Goal: Transaction & Acquisition: Purchase product/service

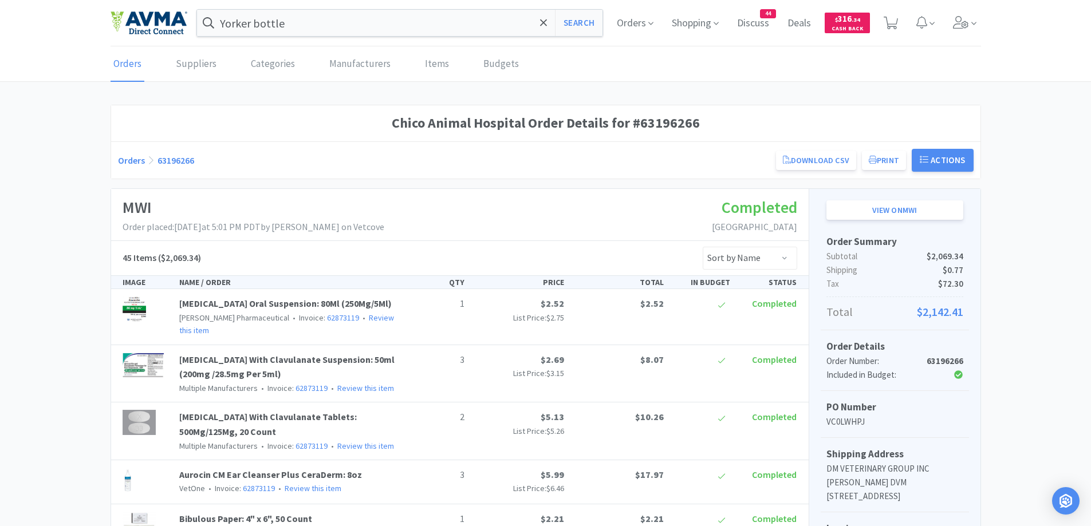
click at [128, 167] on div "Orders 63196266 Download CSV Print Chico Animal Hospital Order for MWI PO Numbe…" at bounding box center [545, 160] width 855 height 23
drag, startPoint x: 129, startPoint y: 158, endPoint x: 1010, endPoint y: 62, distance: 886.8
click at [129, 158] on link "Orders" at bounding box center [131, 160] width 27 height 11
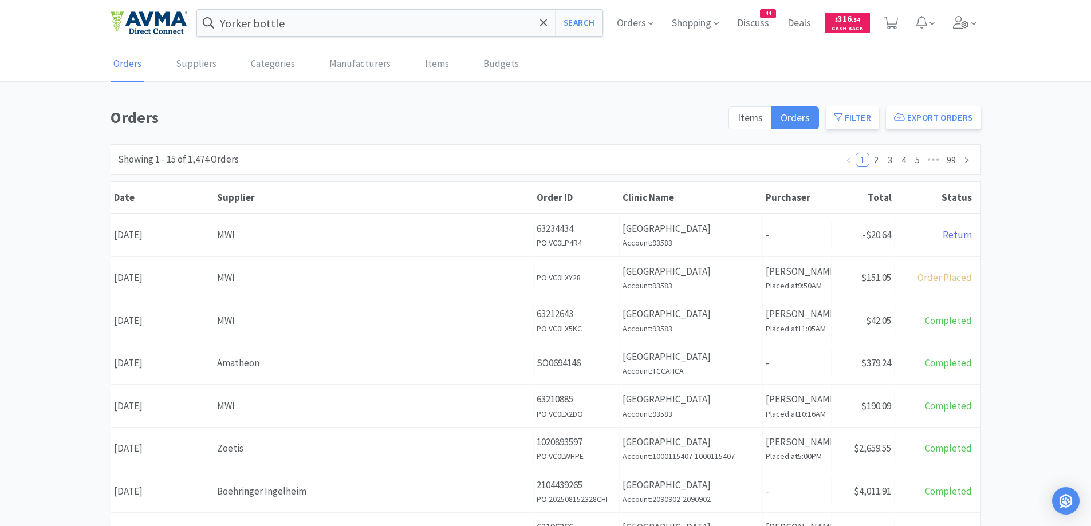
click at [1073, 215] on div "Orders Items Orders Filter Export Orders Filters Filter Suppliers All Suppliers…" at bounding box center [545, 500] width 1091 height 790
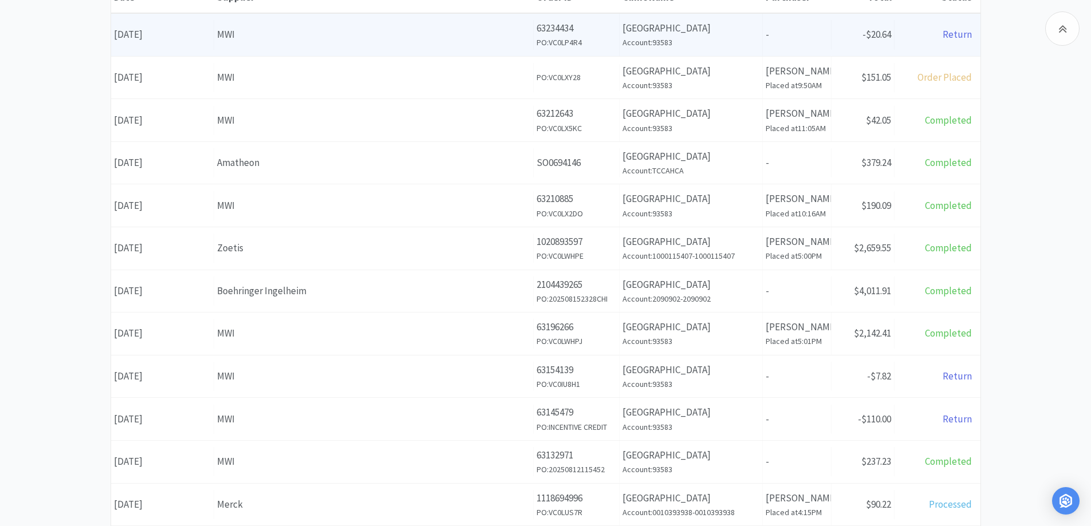
scroll to position [114, 0]
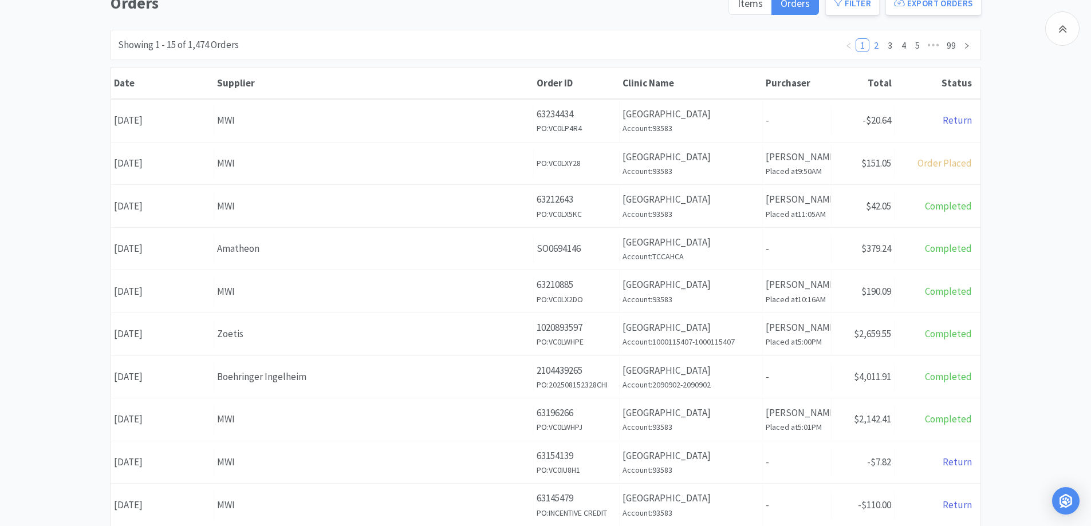
click at [878, 49] on link "2" at bounding box center [876, 45] width 13 height 13
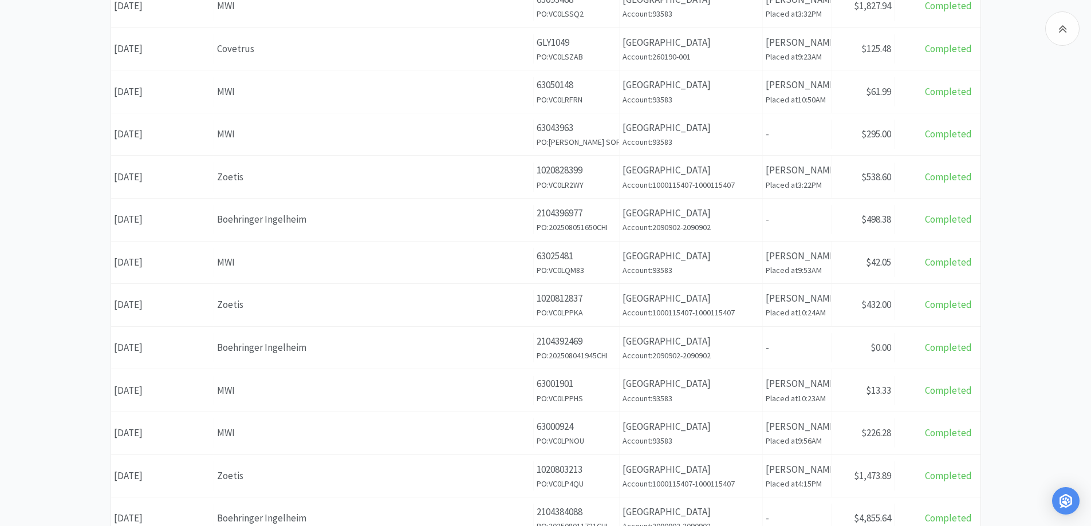
scroll to position [343, 0]
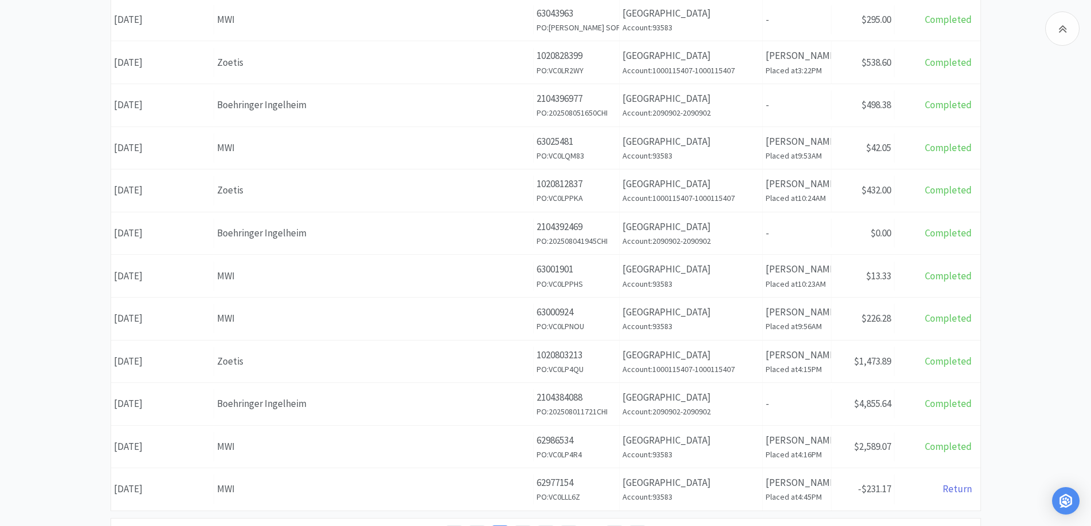
drag, startPoint x: 453, startPoint y: 440, endPoint x: 506, endPoint y: 415, distance: 57.9
click at [453, 441] on div "MWI" at bounding box center [373, 446] width 313 height 15
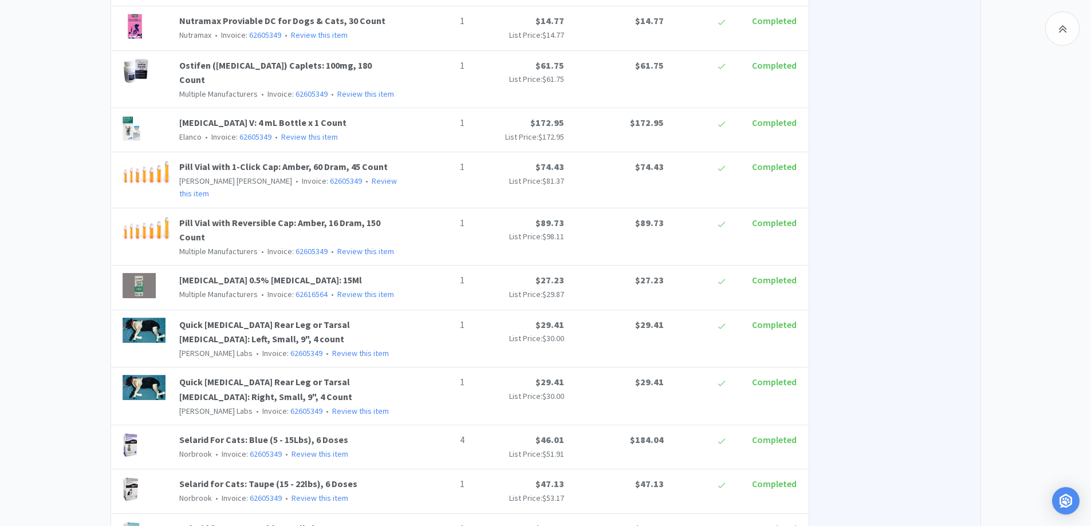
scroll to position [1259, 0]
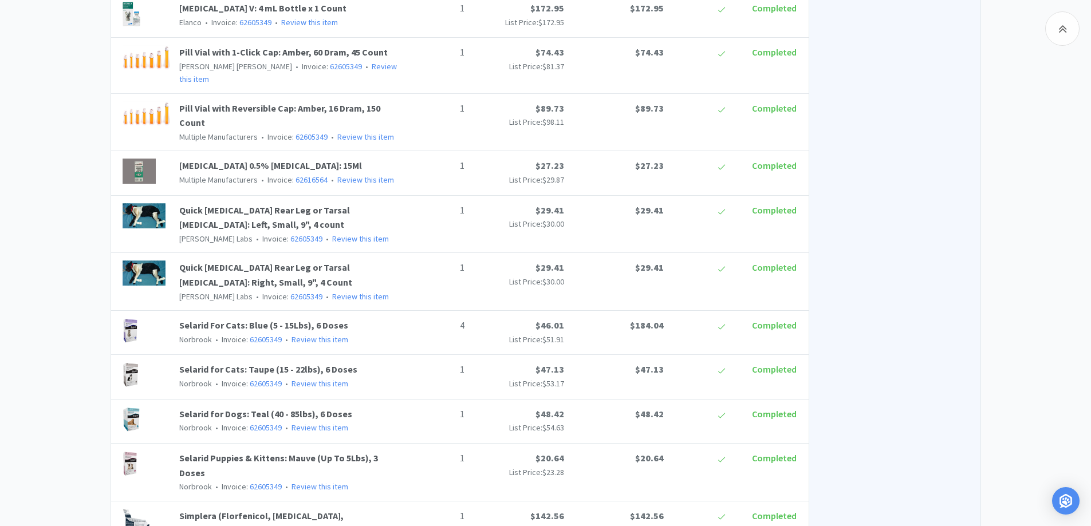
click at [1006, 368] on div "Chico Animal Hospital Order Details for #62986534 Orders 62986534 Download CSV …" at bounding box center [545, 131] width 1091 height 2572
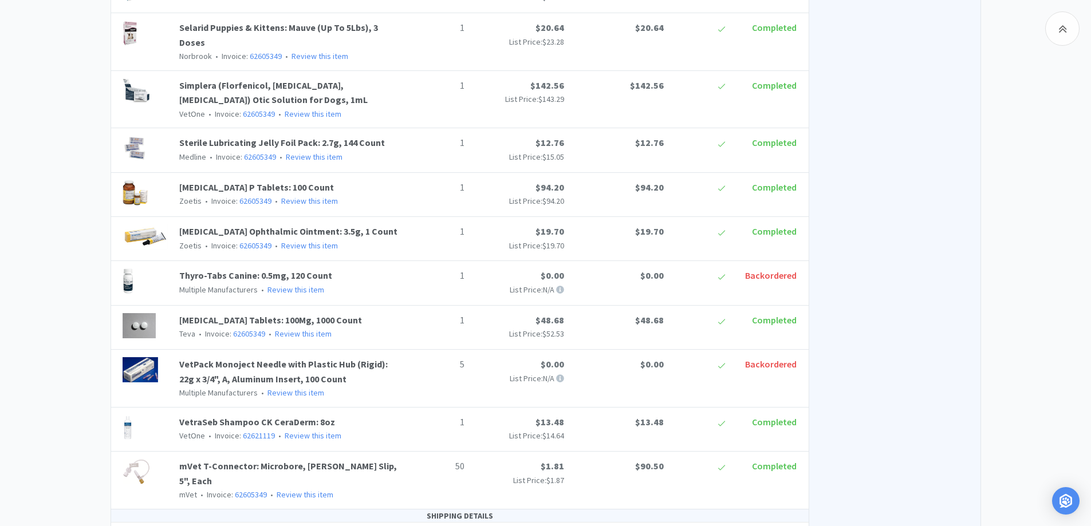
scroll to position [1717, 0]
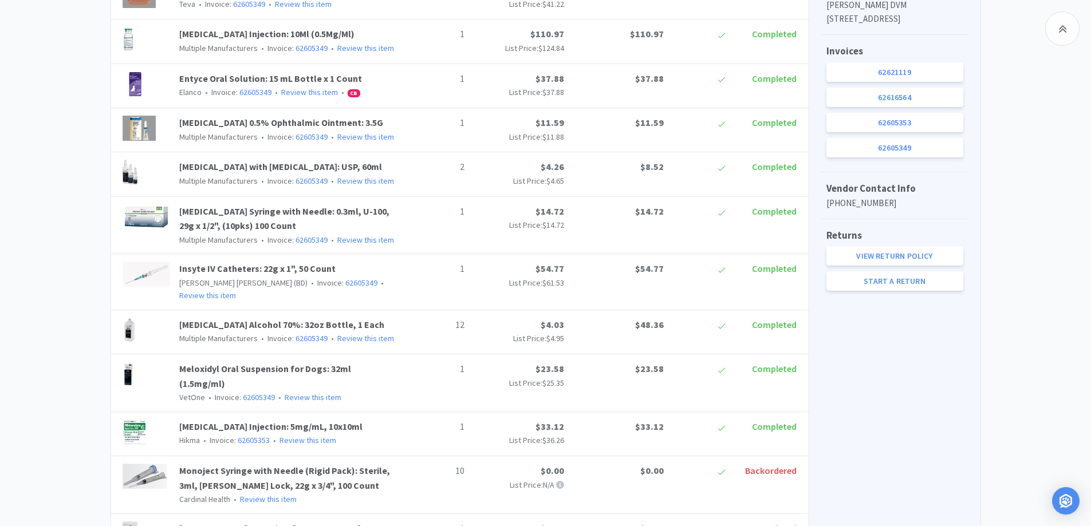
scroll to position [572, 0]
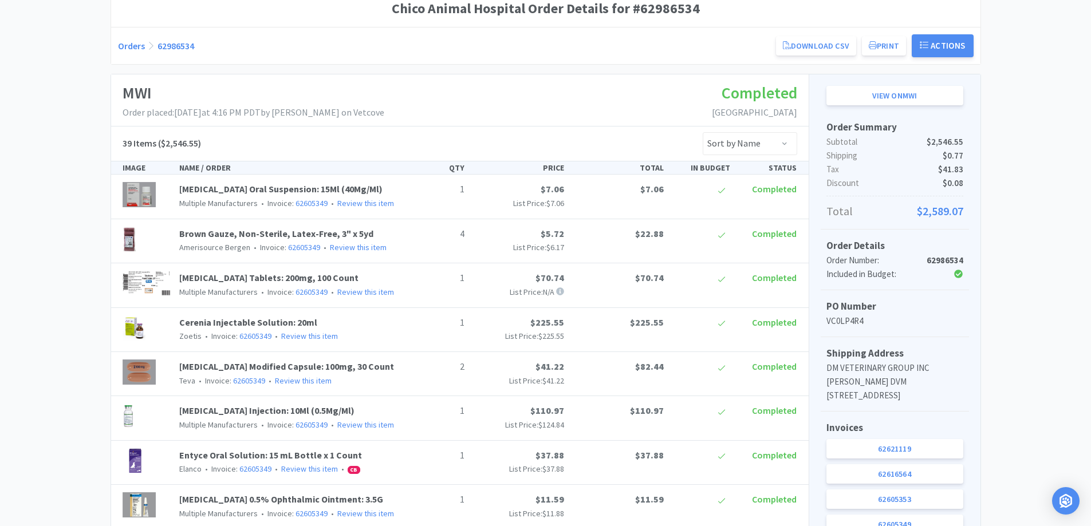
scroll to position [0, 0]
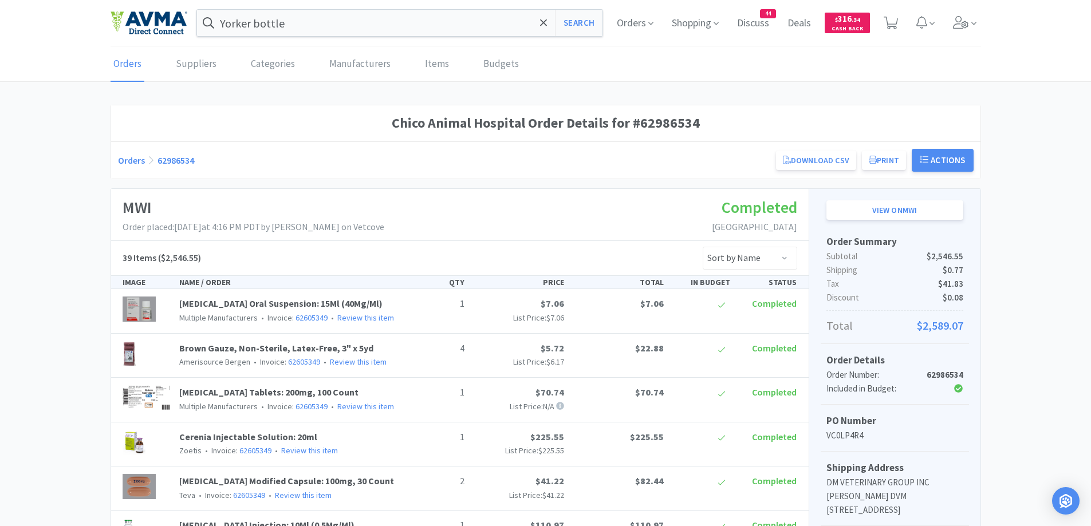
click at [132, 160] on link "Orders" at bounding box center [131, 160] width 27 height 11
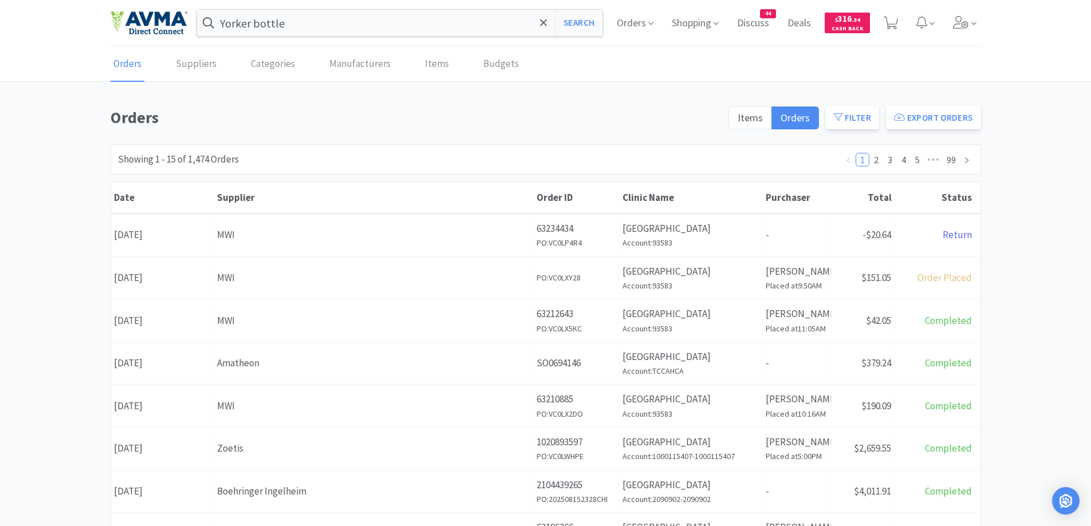
click at [1037, 210] on div "Orders Items Orders Filter Export Orders Filters Filter Suppliers All Suppliers…" at bounding box center [545, 500] width 1091 height 790
click at [645, 65] on div "Orders Suppliers Categories Manufacturers Items Budgets" at bounding box center [545, 64] width 870 height 34
click at [610, 119] on h1 "Orders" at bounding box center [415, 118] width 611 height 26
click at [1059, 180] on div "Orders Items Orders Filter Export Orders Filters Filter Suppliers All Suppliers…" at bounding box center [545, 500] width 1091 height 790
click at [377, 133] on div "Orders Items Orders Filter Export Orders" at bounding box center [545, 121] width 870 height 33
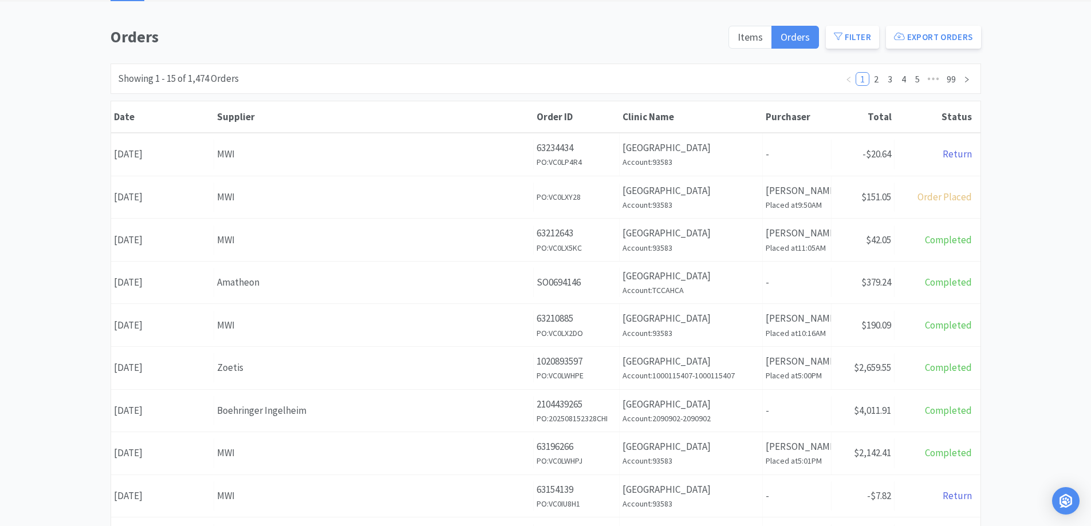
scroll to position [229, 0]
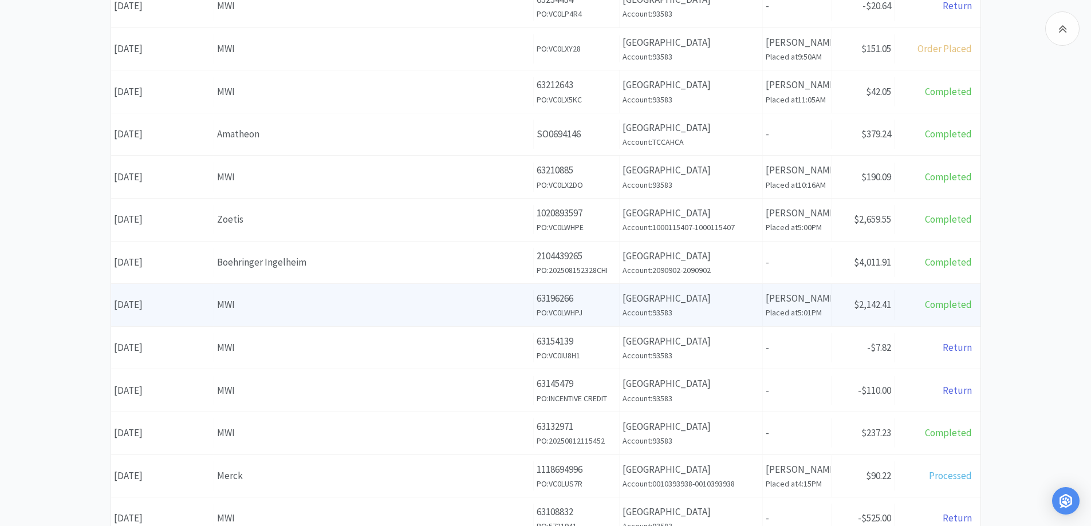
click at [825, 304] on p "[PERSON_NAME]" at bounding box center [796, 298] width 62 height 15
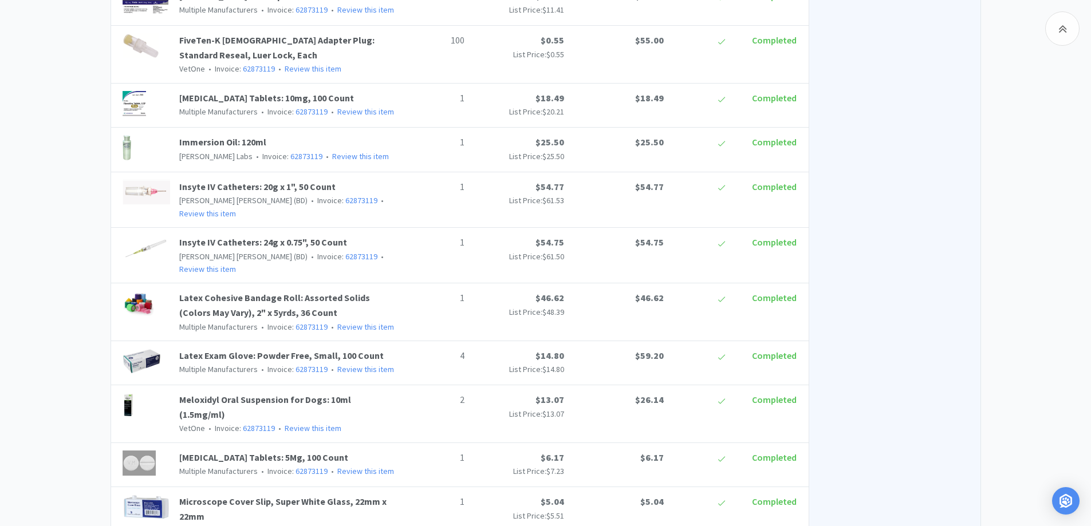
scroll to position [458, 0]
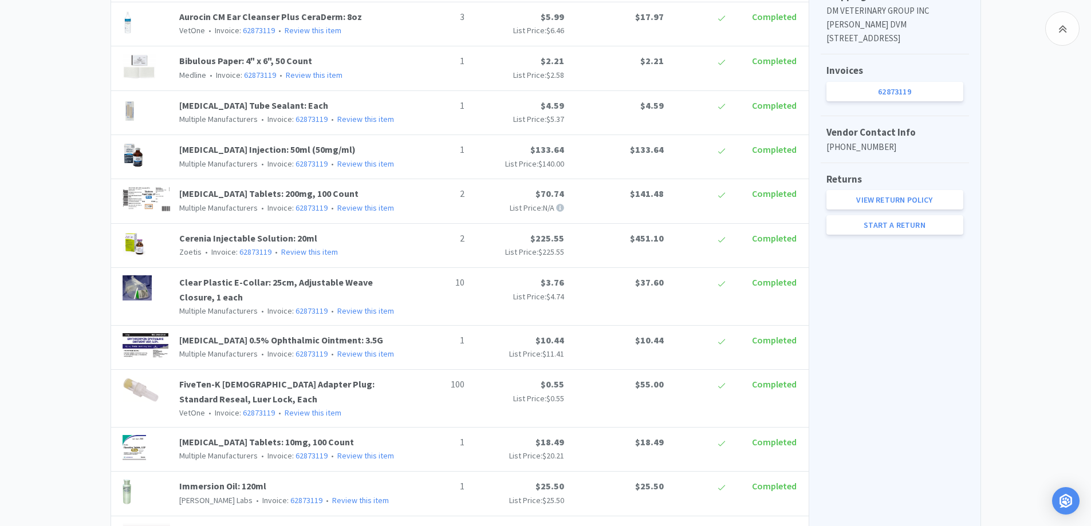
click at [899, 101] on link "62873119" at bounding box center [894, 91] width 137 height 19
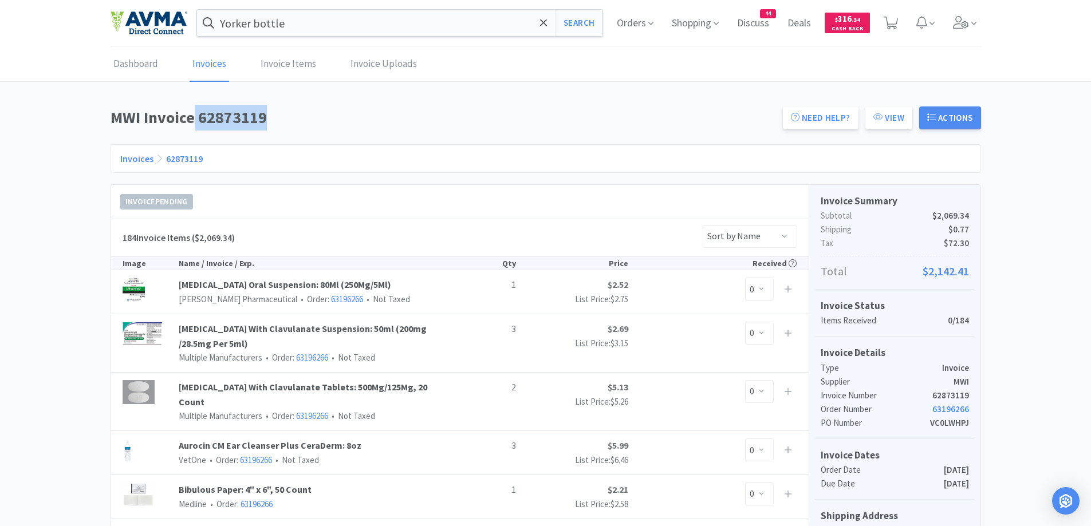
drag, startPoint x: 195, startPoint y: 119, endPoint x: 265, endPoint y: 118, distance: 70.4
click at [265, 118] on h1 "MWI Invoice 62873119" at bounding box center [442, 118] width 665 height 26
drag, startPoint x: 286, startPoint y: 107, endPoint x: 241, endPoint y: 119, distance: 46.2
click at [286, 106] on h1 "MWI Invoice 62873119" at bounding box center [442, 118] width 665 height 26
click at [205, 114] on h1 "MWI Invoice 62873119" at bounding box center [442, 118] width 665 height 26
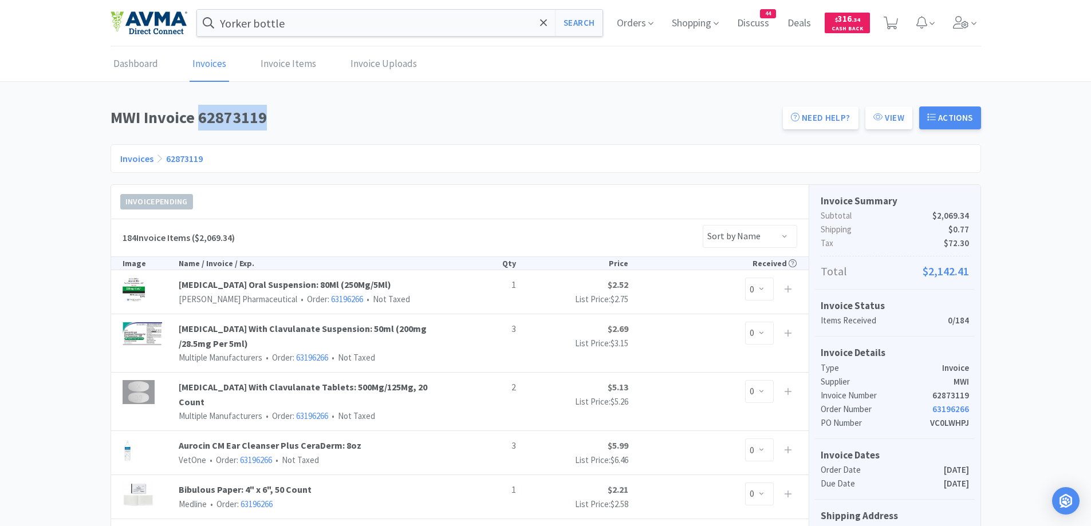
drag, startPoint x: 200, startPoint y: 118, endPoint x: 275, endPoint y: 118, distance: 75.6
click at [275, 118] on h1 "MWI Invoice 62873119" at bounding box center [442, 118] width 665 height 26
copy h1 "62873119"
click at [700, 112] on h1 "MWI Invoice 62873119" at bounding box center [442, 118] width 665 height 26
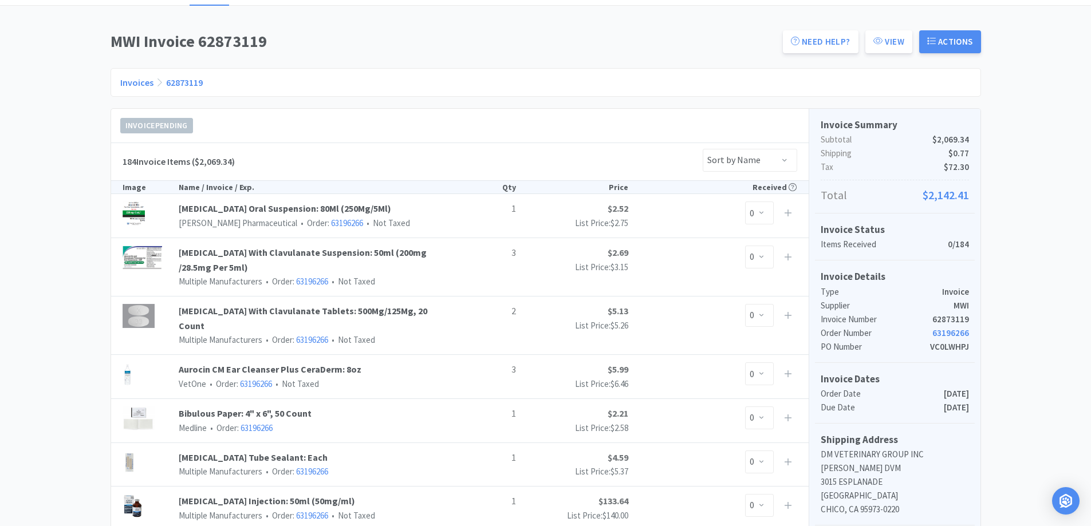
scroll to position [114, 0]
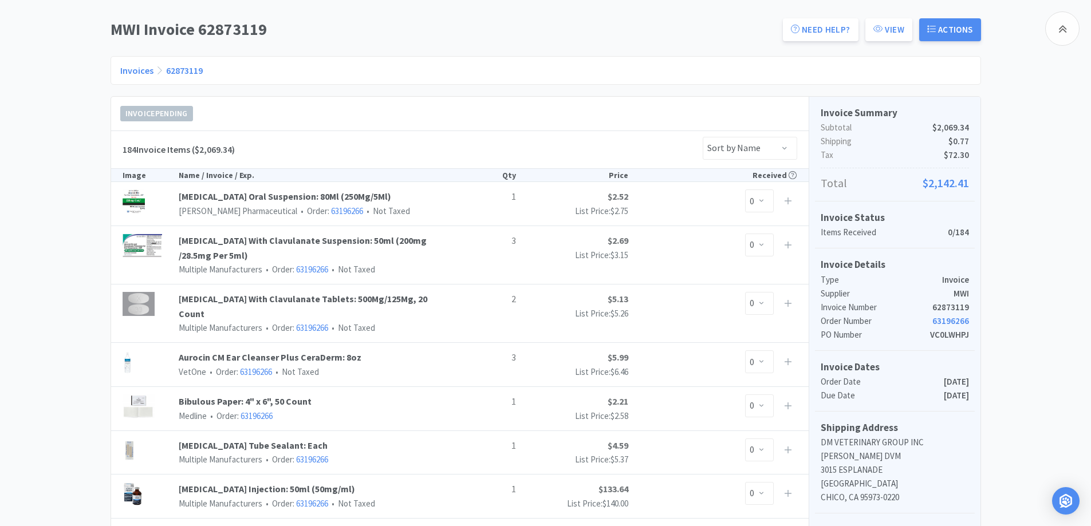
scroll to position [0, 0]
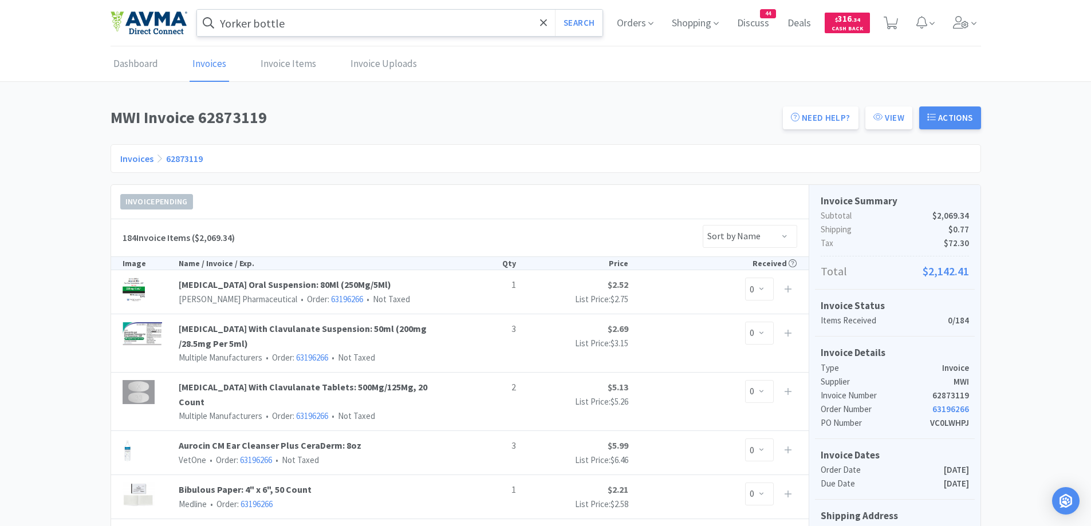
click at [440, 16] on input "Yorker bottle" at bounding box center [400, 23] width 406 height 26
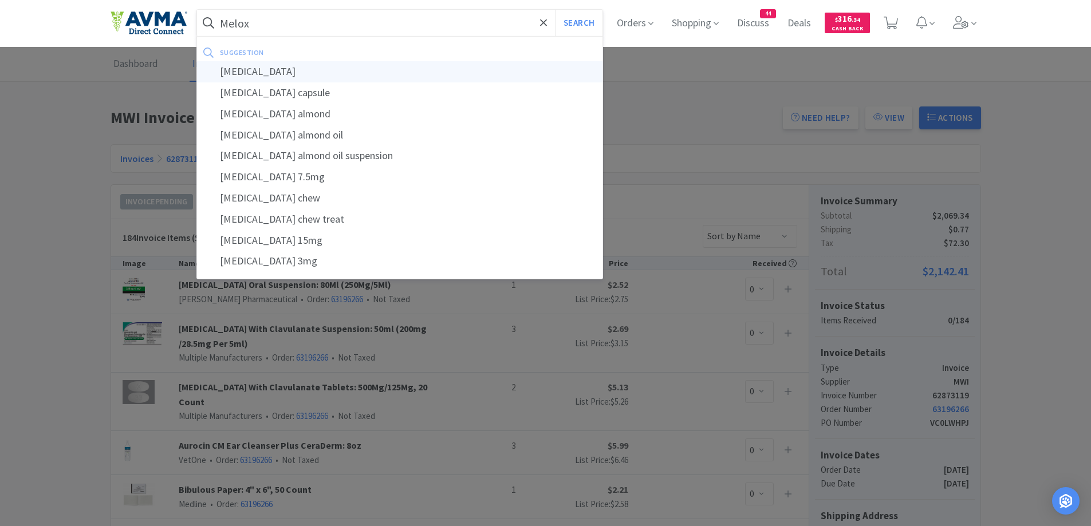
type input "[MEDICAL_DATA]"
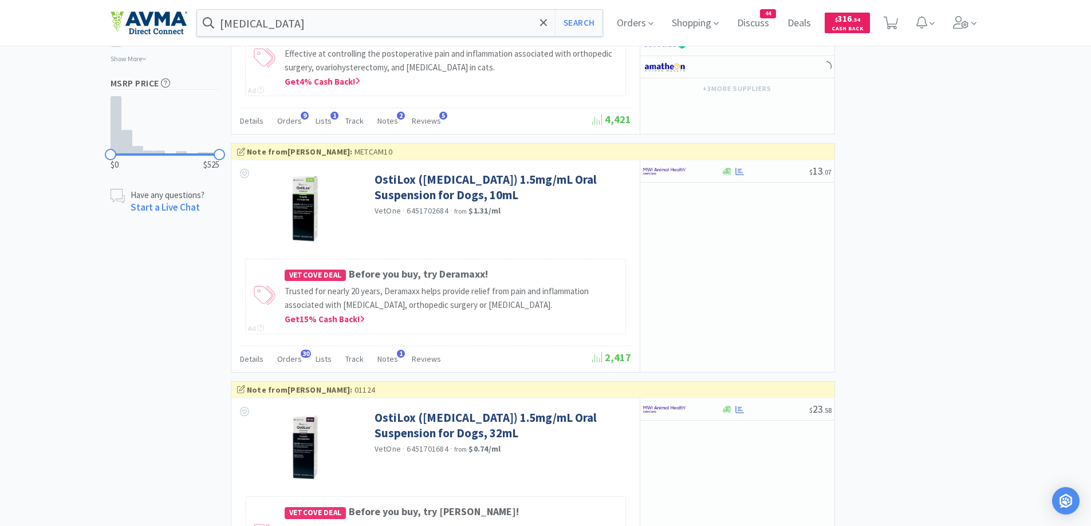
scroll to position [916, 0]
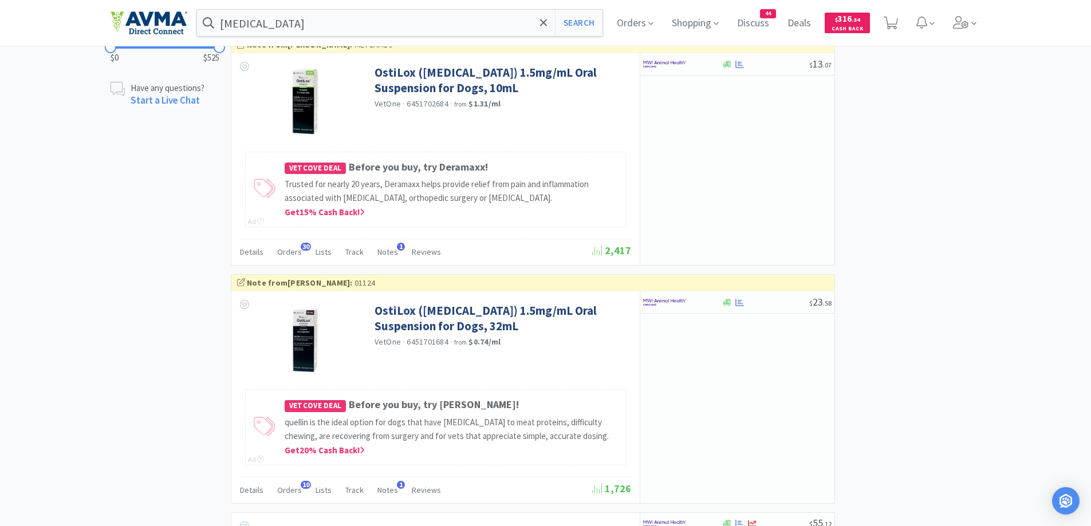
click at [994, 249] on div "× Filter Results Synced Suppliers Only Manufacturers Only Compounds Only Previo…" at bounding box center [545, 482] width 1091 height 2659
click at [683, 310] on img at bounding box center [664, 302] width 43 height 17
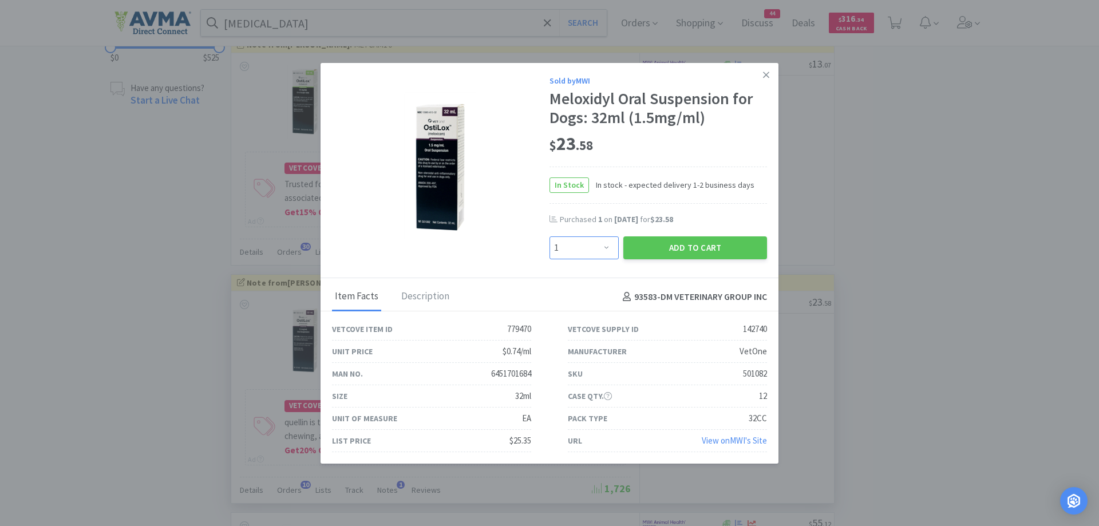
click at [580, 242] on select "Enter Quantity 1 2 3 4 5 6 7 8 9 10 11 12 13 14 15 16 17 18 19 20 Enter Quantity" at bounding box center [584, 247] width 69 height 23
select select "2"
click at [550, 236] on select "Enter Quantity 1 2 3 4 5 6 7 8 9 10 11 12 13 14 15 16 17 18 19 20 Enter Quantity" at bounding box center [584, 247] width 69 height 23
click at [654, 259] on button "Add to Cart" at bounding box center [695, 247] width 144 height 23
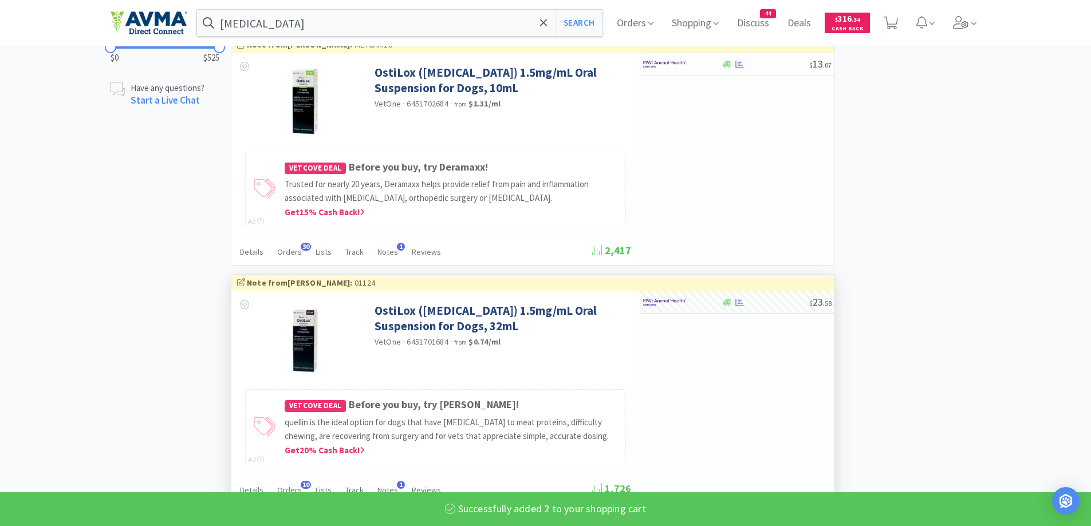
select select "2"
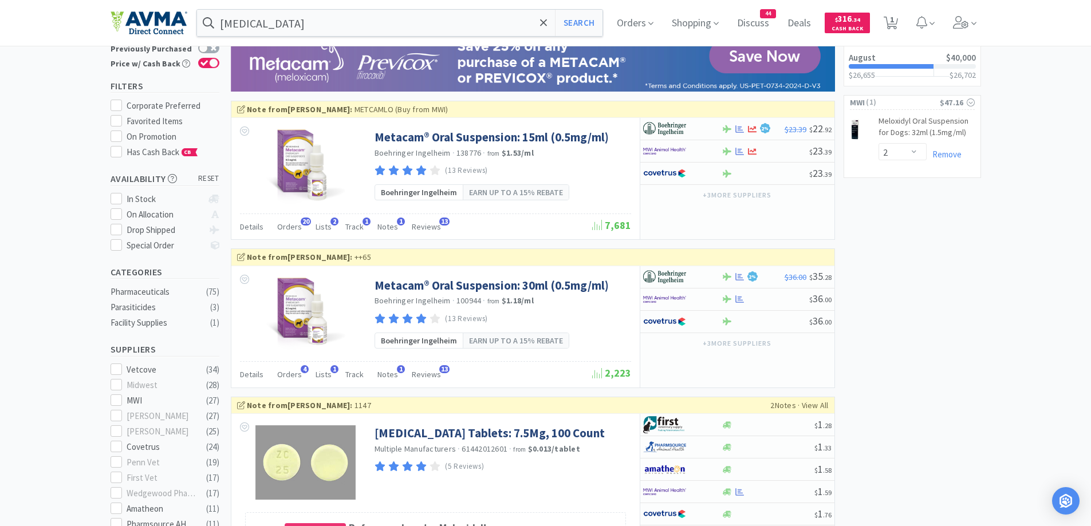
scroll to position [0, 0]
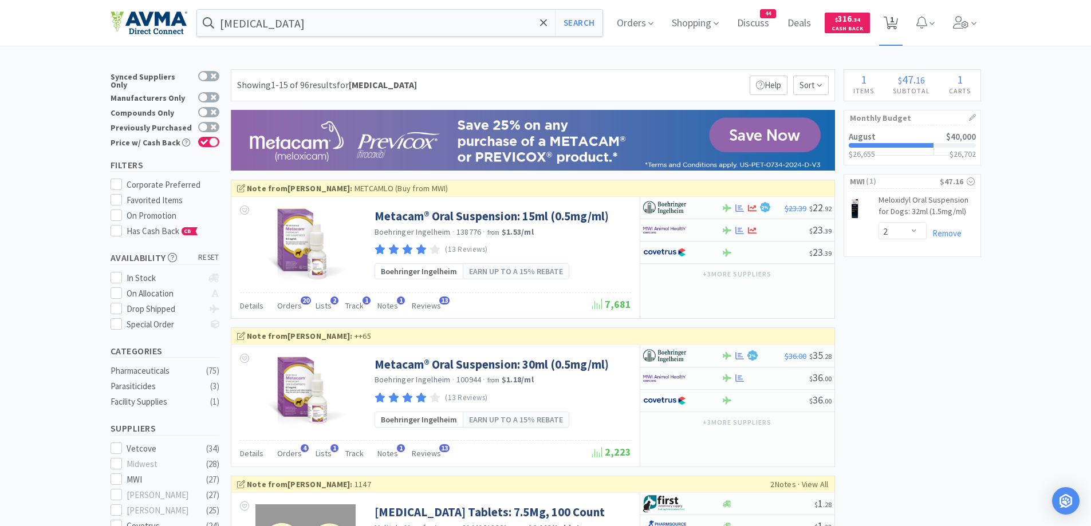
click at [894, 23] on span "1" at bounding box center [892, 20] width 4 height 46
select select "2"
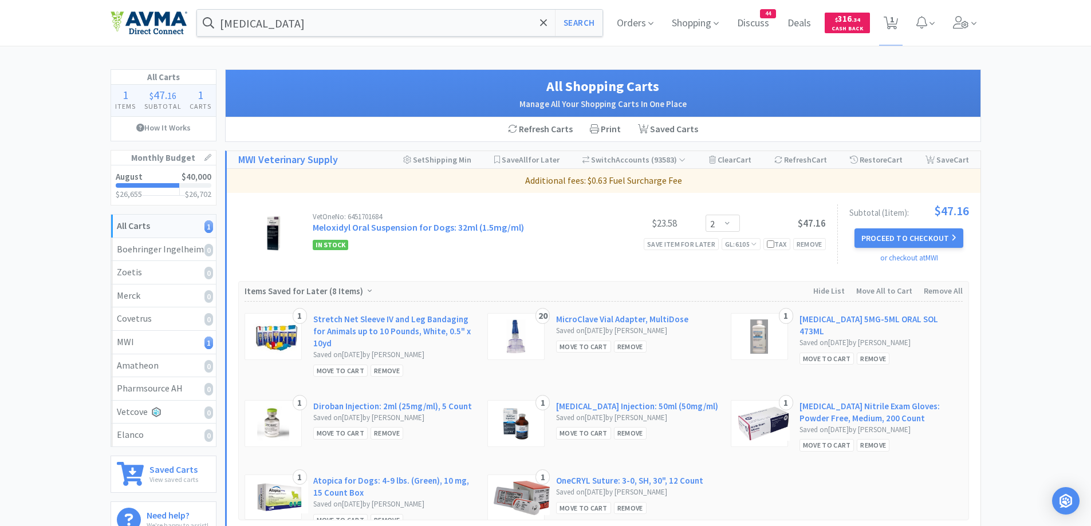
click at [1037, 168] on div "All Carts 1 Items $ 47 . 16 Subtotal 1 Carts How It Works Monthly Budget August…" at bounding box center [545, 308] width 1091 height 478
click at [926, 234] on button "Proceed to Checkout" at bounding box center [908, 237] width 109 height 19
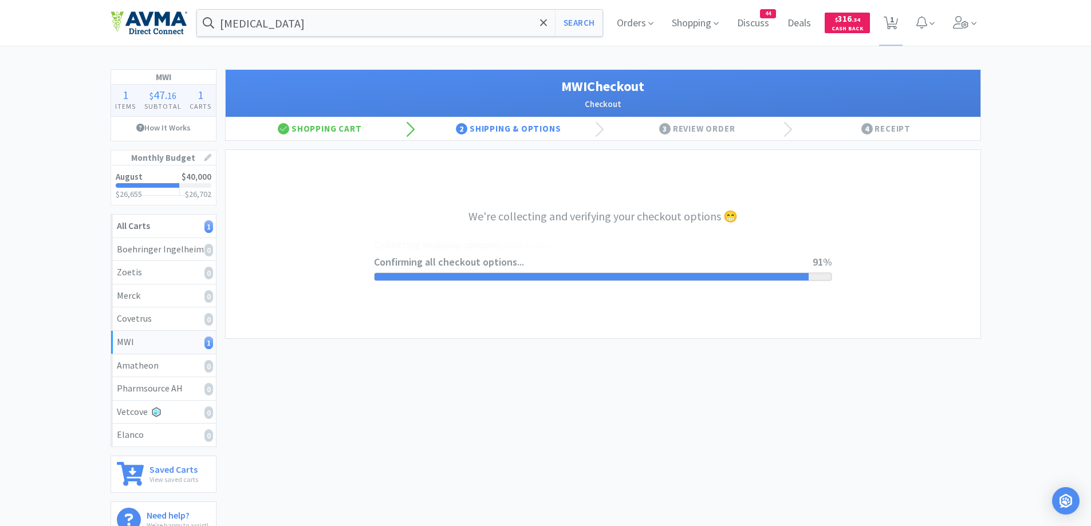
select select "CC_9421154621689816"
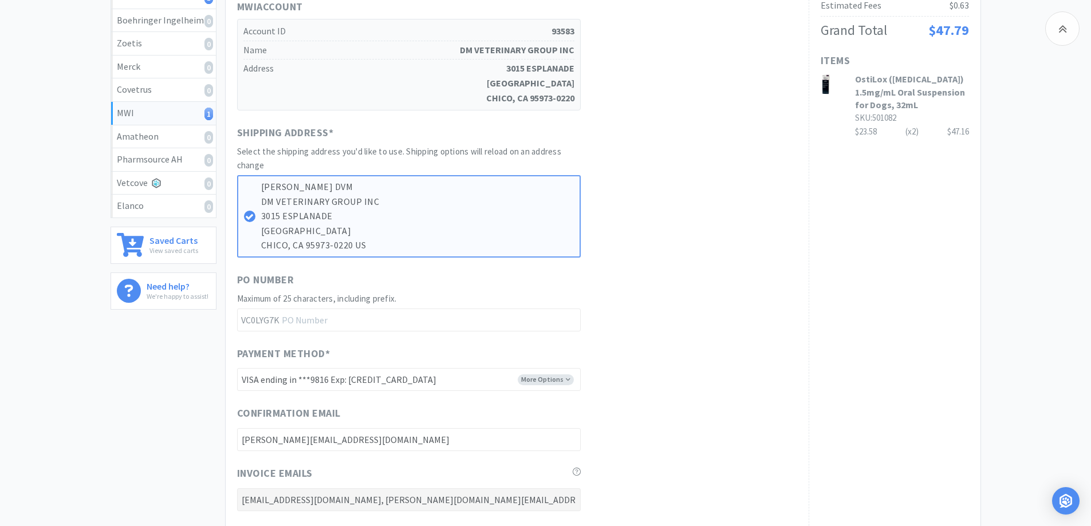
click at [770, 284] on div "PO Number Maximum of 25 characters, including prefix. VC0LYG7K" at bounding box center [517, 302] width 560 height 60
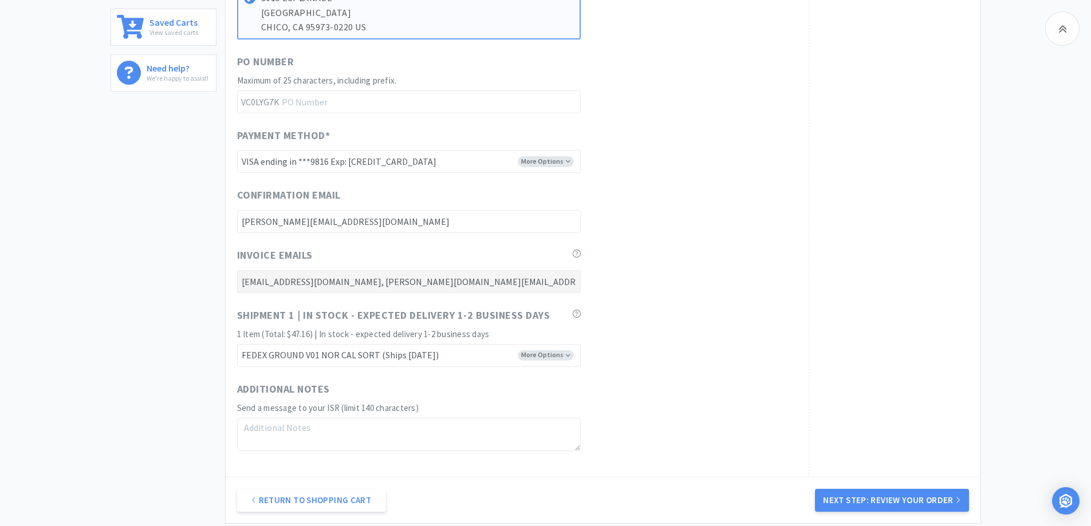
scroll to position [562, 0]
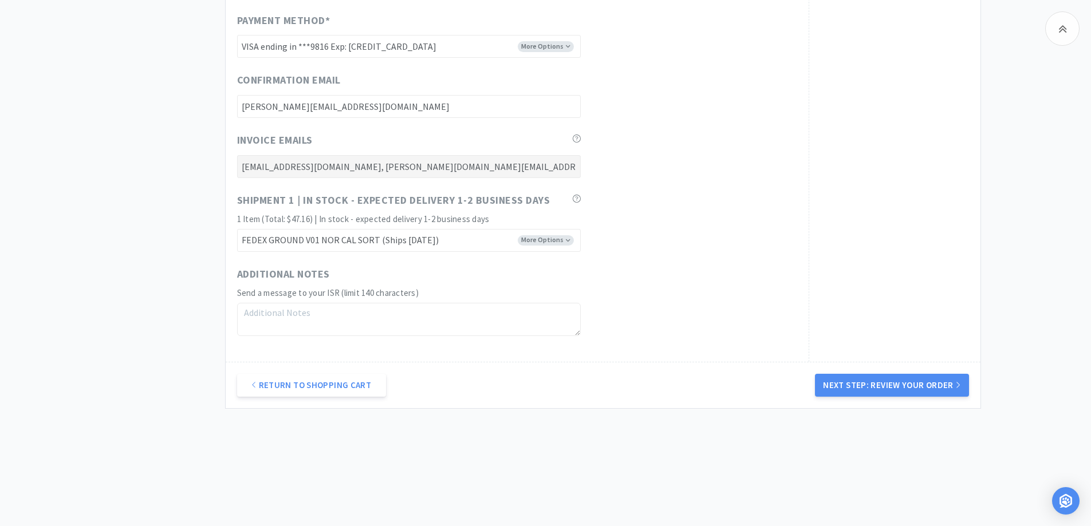
click at [784, 297] on div "Additional Notes Send a message to your ISR (limit 140 characters)" at bounding box center [517, 301] width 560 height 70
click at [918, 382] on button "Next Step: Review Your Order" at bounding box center [891, 385] width 153 height 23
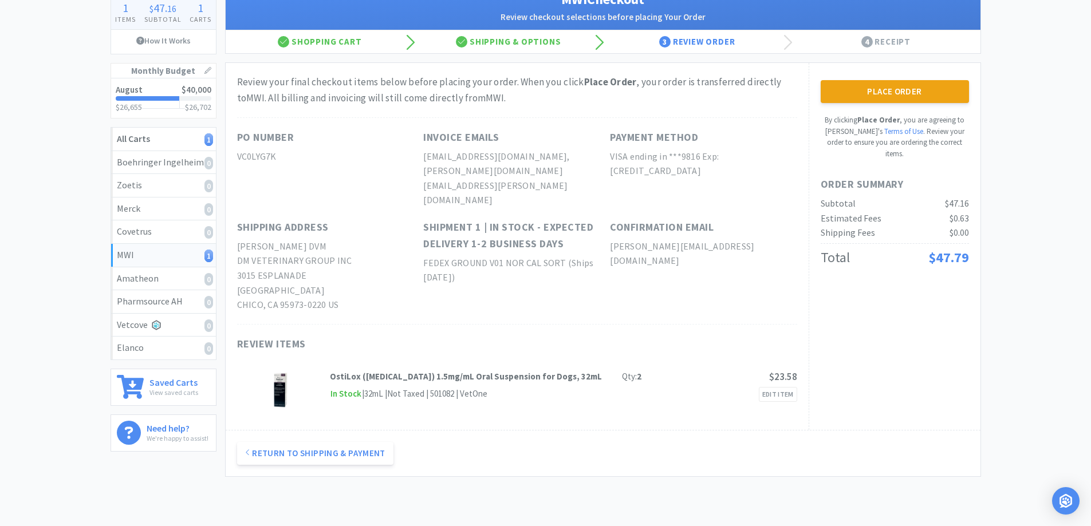
scroll to position [114, 0]
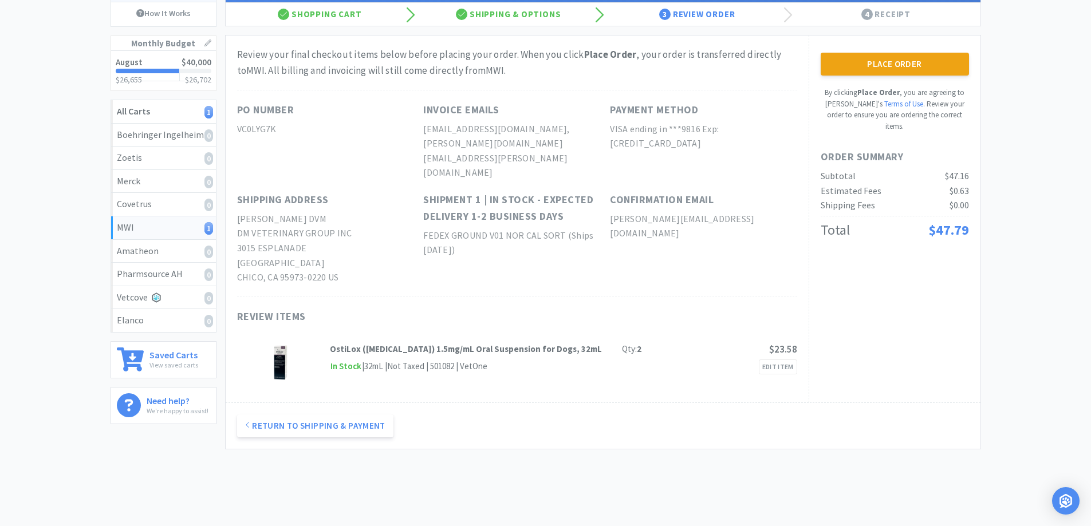
click at [1017, 209] on div "MWI 1 Items $ 47 . 16 Subtotal 1 Carts How It Works Monthly Budget August $40,0…" at bounding box center [545, 212] width 1091 height 515
click at [1010, 164] on div "MWI 1 Items $ 47 . 16 Subtotal 1 Carts How It Works Monthly Budget August $40,0…" at bounding box center [545, 212] width 1091 height 515
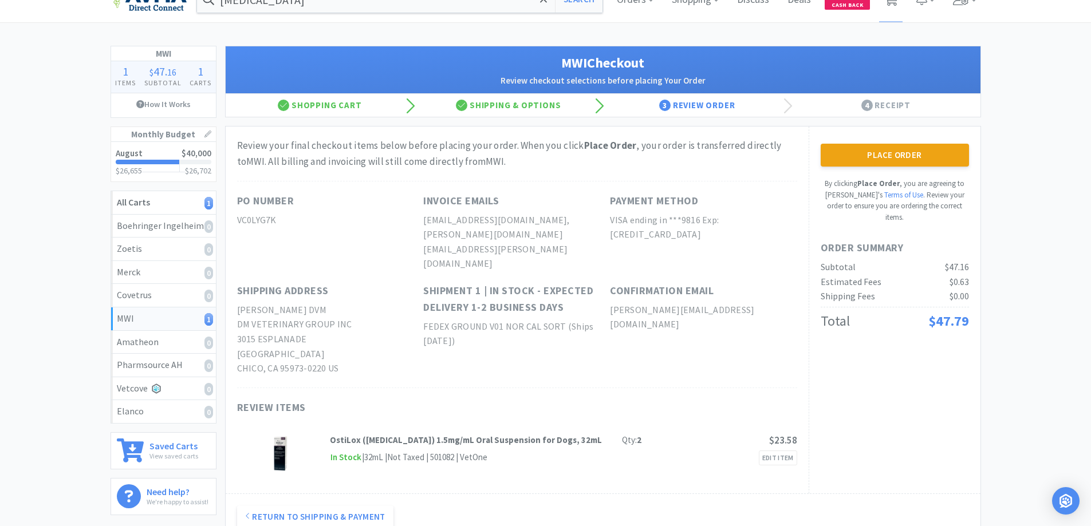
scroll to position [0, 0]
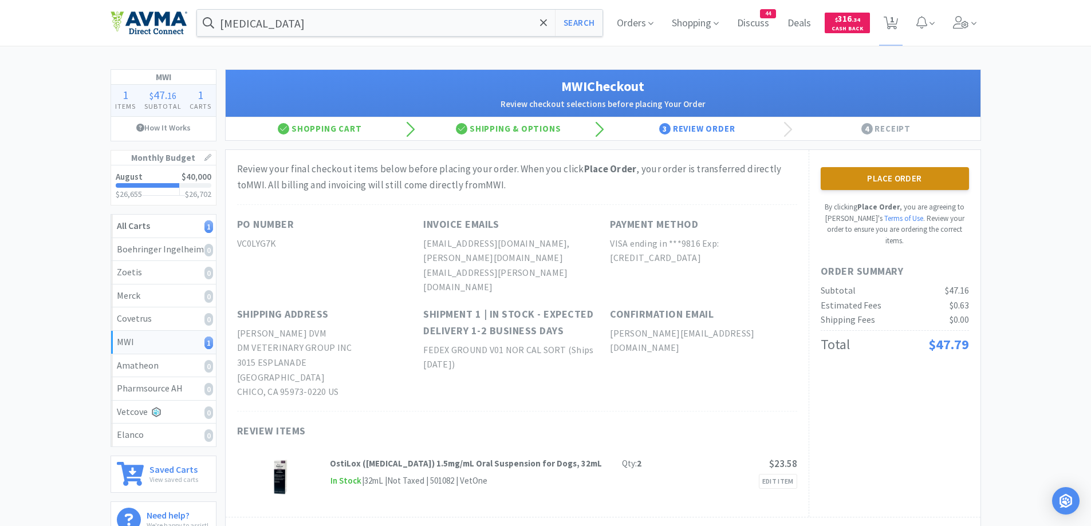
click at [871, 177] on button "Place Order" at bounding box center [894, 178] width 148 height 23
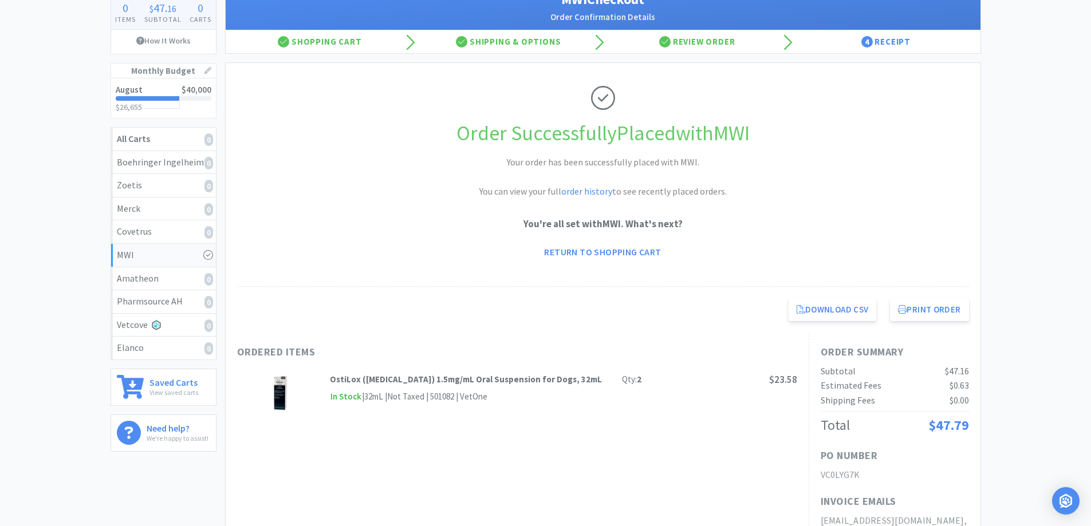
scroll to position [114, 0]
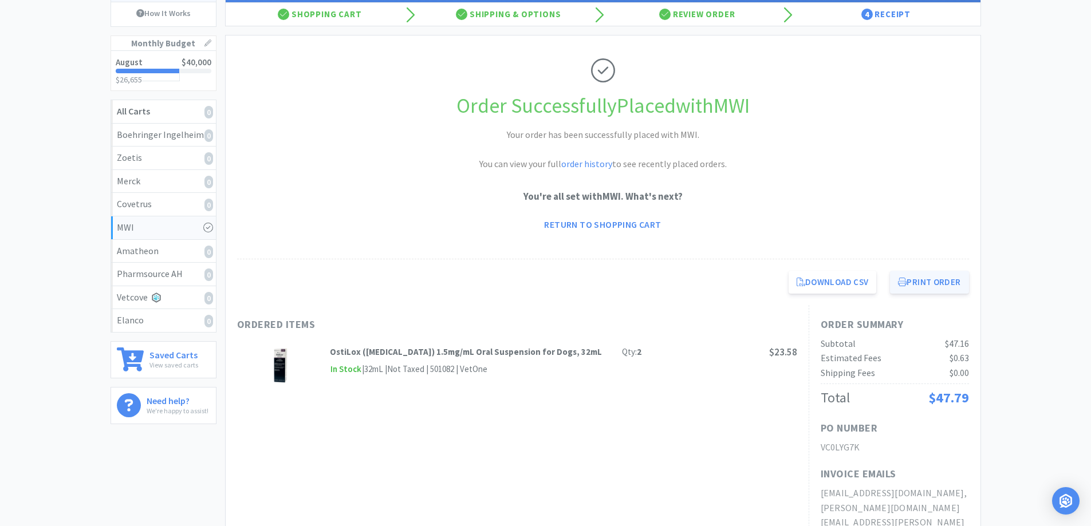
click at [940, 289] on button "Print Order" at bounding box center [929, 282] width 78 height 23
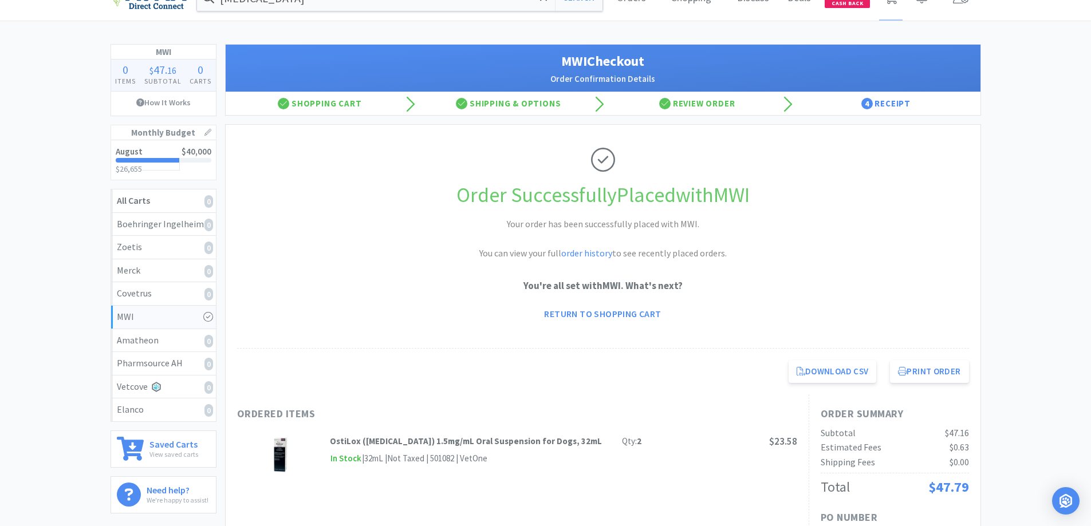
scroll to position [0, 0]
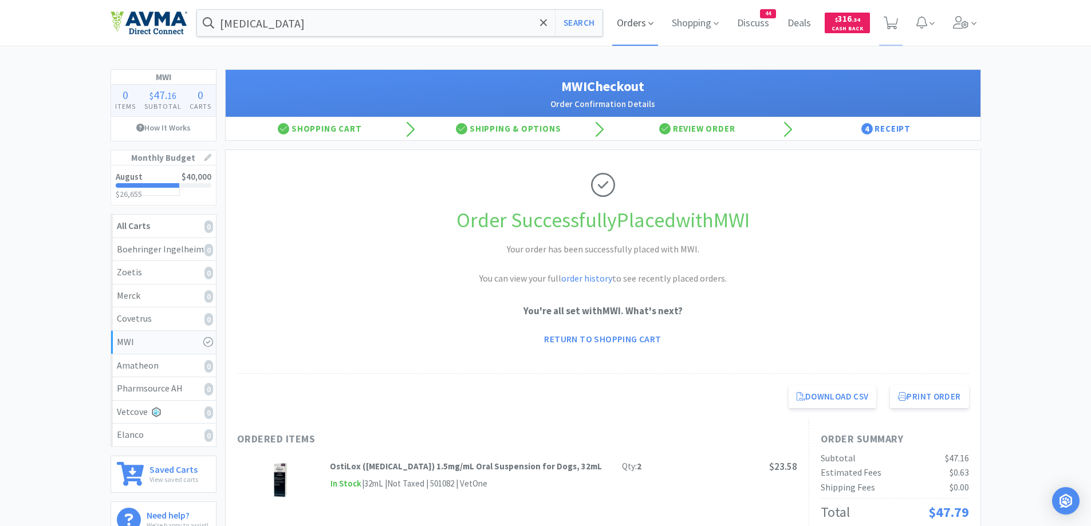
click at [646, 27] on span "Orders" at bounding box center [635, 23] width 46 height 46
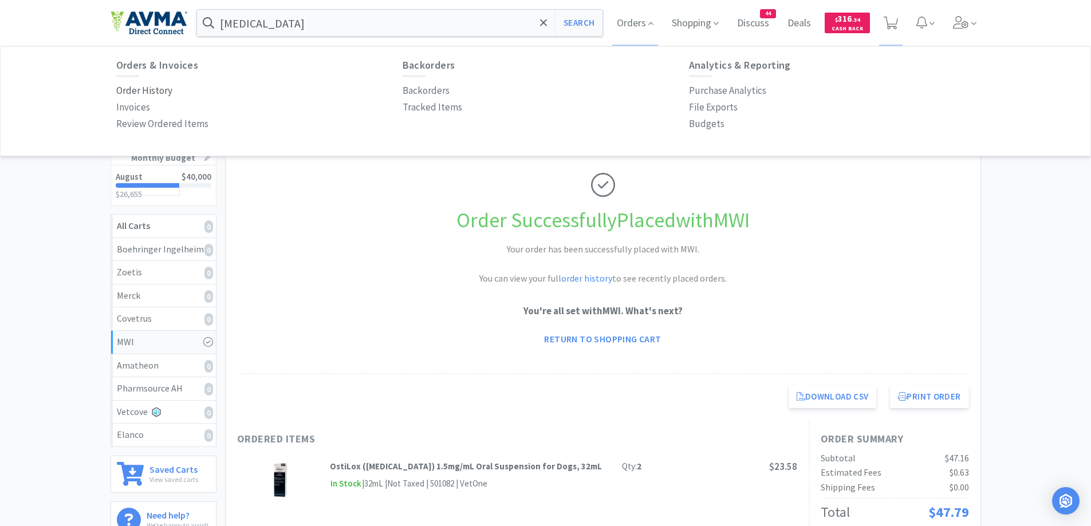
click at [149, 88] on p "Order History" at bounding box center [144, 90] width 56 height 15
